Goal: Task Accomplishment & Management: Manage account settings

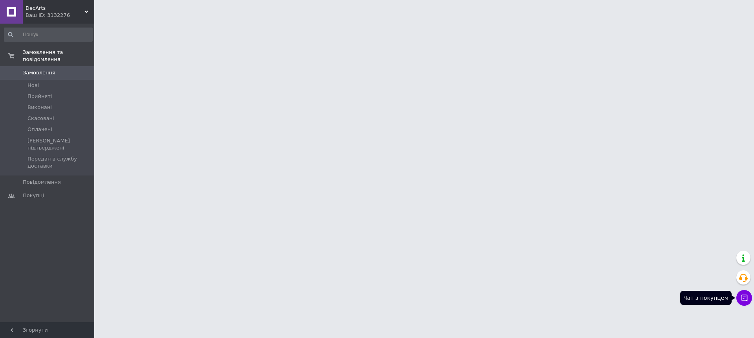
click at [745, 295] on icon at bounding box center [745, 298] width 8 height 8
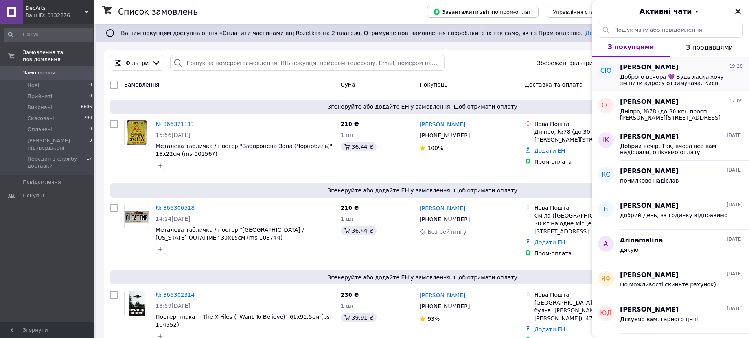
click at [685, 72] on div "Доброго вечора 💜 Будь ласка хочу змінити адресу отримувача. Києв Нова пошта 26.…" at bounding box center [681, 79] width 123 height 14
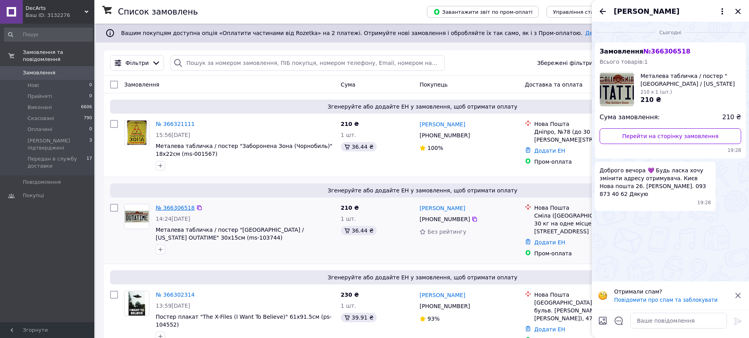
click at [180, 209] on link "№ 366306518" at bounding box center [175, 207] width 39 height 6
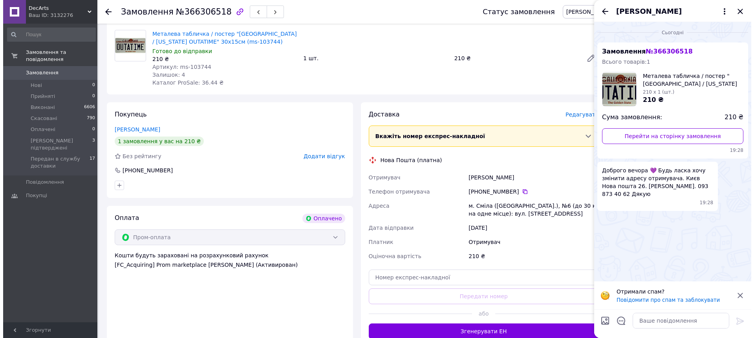
scroll to position [275, 0]
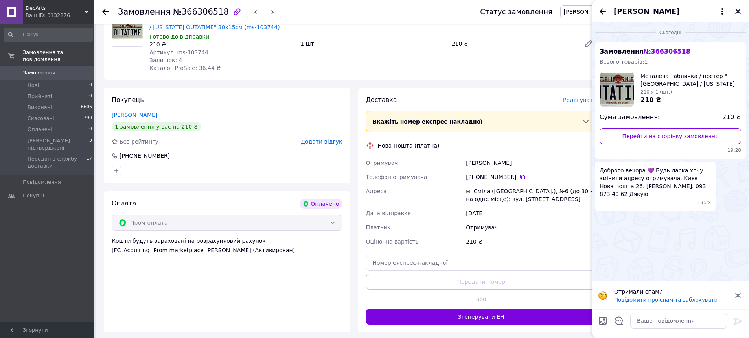
click at [578, 97] on span "Редагувати" at bounding box center [579, 100] width 33 height 6
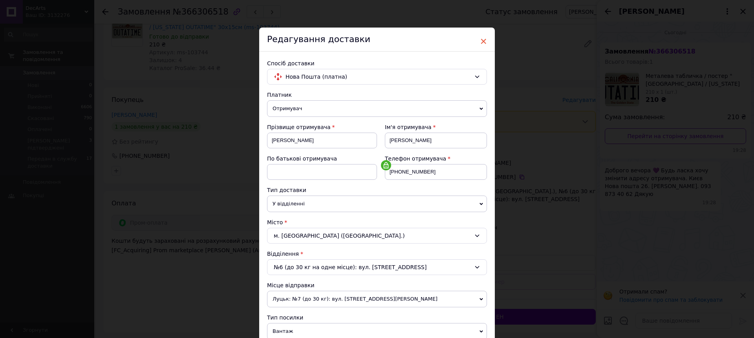
click at [483, 41] on span "×" at bounding box center [483, 41] width 7 height 13
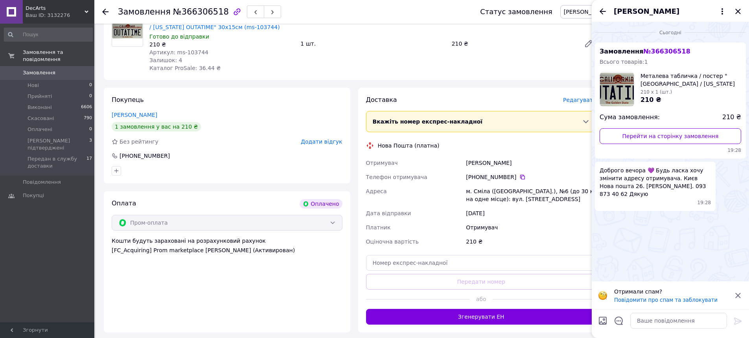
click at [575, 97] on span "Редагувати" at bounding box center [579, 100] width 33 height 6
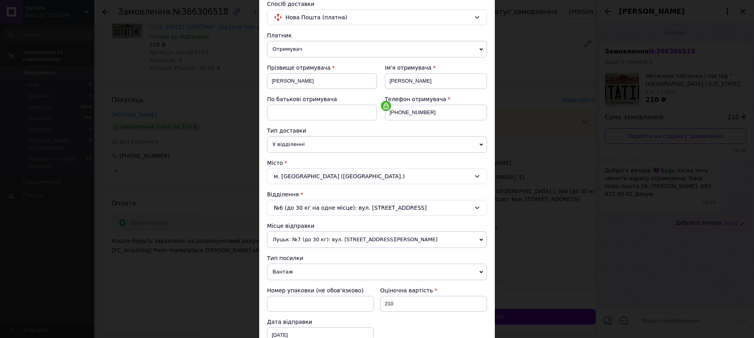
scroll to position [79, 0]
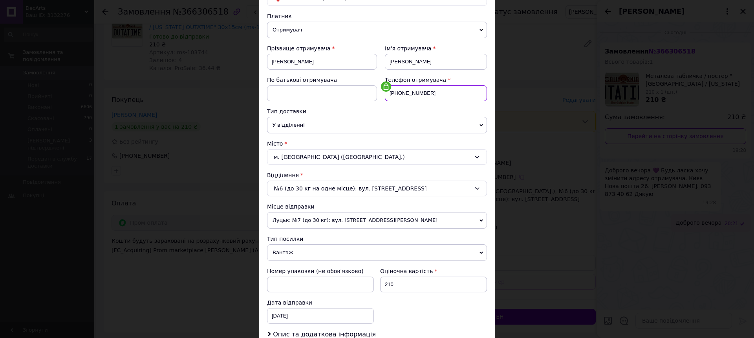
click at [442, 96] on input "[PHONE_NUMBER]" at bounding box center [436, 93] width 102 height 16
drag, startPoint x: 441, startPoint y: 93, endPoint x: 370, endPoint y: 97, distance: 71.6
click at [370, 97] on div "Прізвище отримувача [PERSON_NAME] Ім'я отримувача [PERSON_NAME] батькові отриму…" at bounding box center [377, 75] width 220 height 63
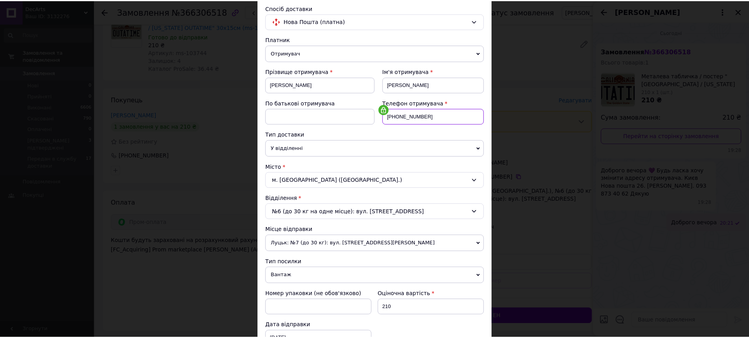
scroll to position [0, 0]
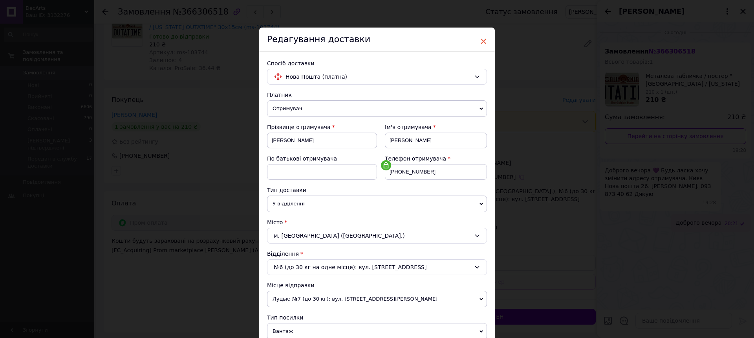
click at [481, 42] on span "×" at bounding box center [483, 41] width 7 height 13
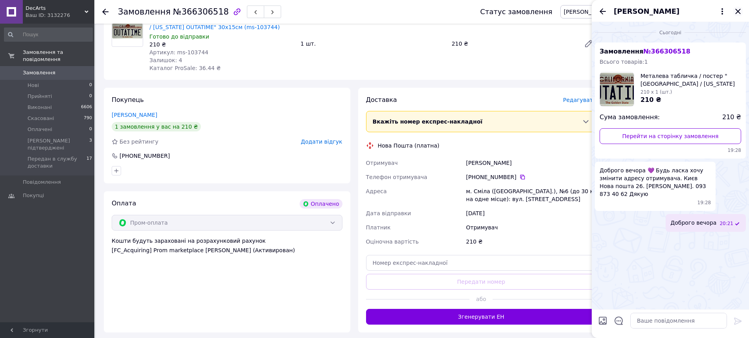
click at [738, 11] on icon "Закрити" at bounding box center [737, 11] width 5 height 5
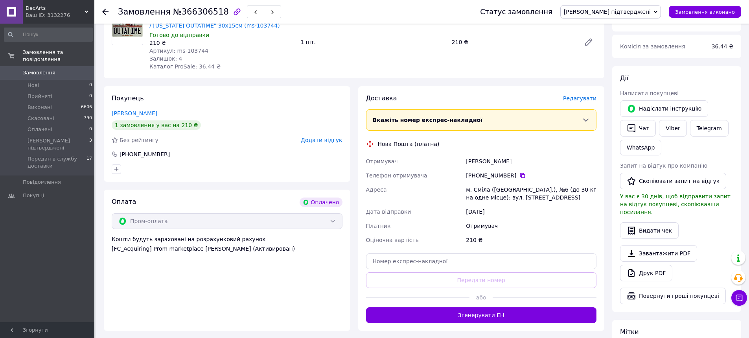
scroll to position [275, 0]
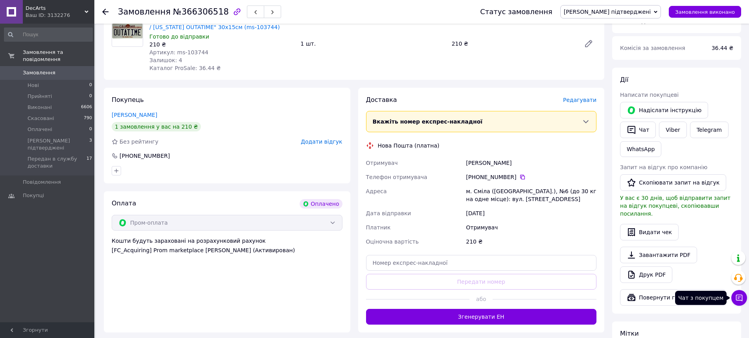
click at [739, 295] on icon at bounding box center [739, 298] width 8 height 8
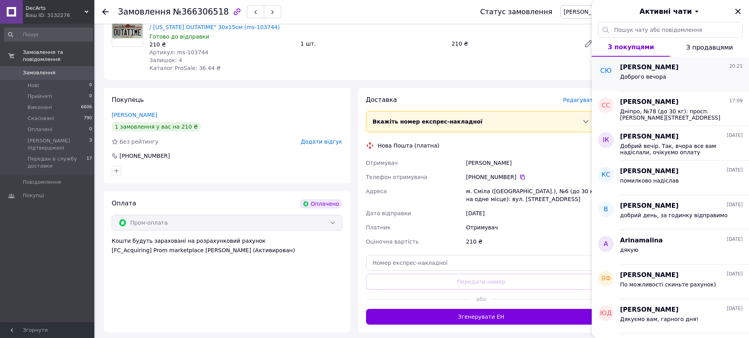
click at [627, 73] on span "Доброго вечора" at bounding box center [643, 76] width 46 height 6
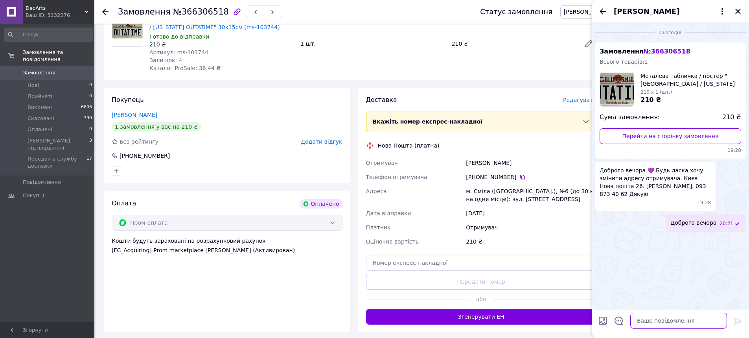
click at [652, 324] on textarea at bounding box center [678, 320] width 97 height 16
type textarea "так,відправимо як вам зручно)"
click at [701, 187] on span "Доброго вечора 💜 Будь ласка хочу змінити адресу отримувача. Києв Нова пошта 26.…" at bounding box center [654, 181] width 111 height 31
drag, startPoint x: 633, startPoint y: 196, endPoint x: 600, endPoint y: 196, distance: 33.4
click at [600, 196] on span "Доброго вечора 💜 Будь ласка хочу змінити адресу отримувача. Києв Нова пошта 26.…" at bounding box center [654, 181] width 111 height 31
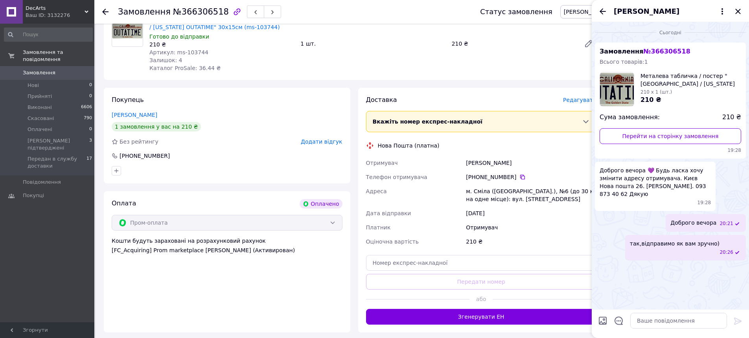
copy span "93 873 40 62"
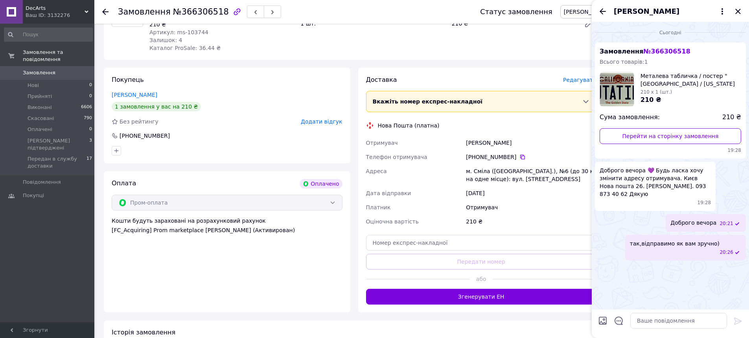
scroll to position [314, 0]
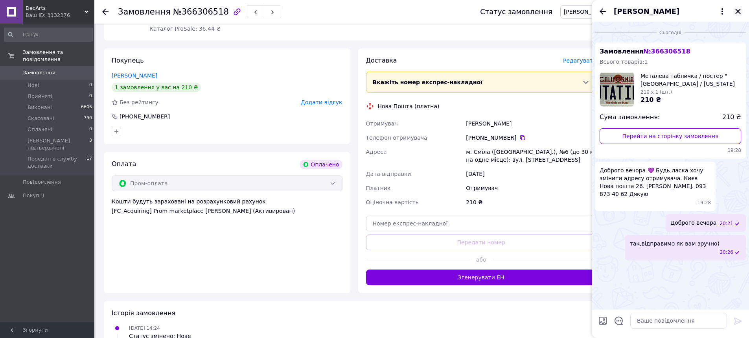
click at [735, 11] on icon "Закрити" at bounding box center [737, 11] width 9 height 9
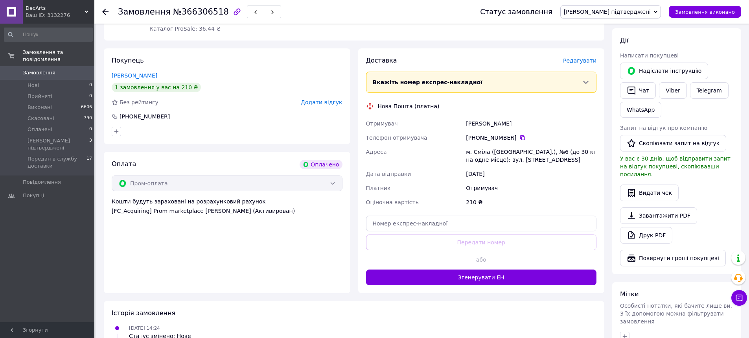
click at [106, 12] on use at bounding box center [105, 12] width 6 height 6
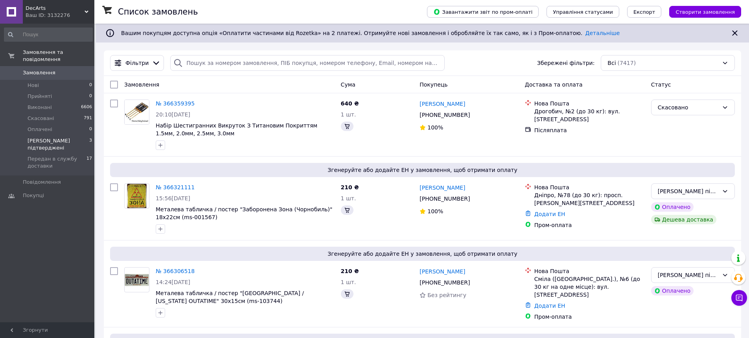
click at [69, 137] on span "[PERSON_NAME] підтверджені" at bounding box center [59, 144] width 62 height 14
